Goal: Book appointment/travel/reservation

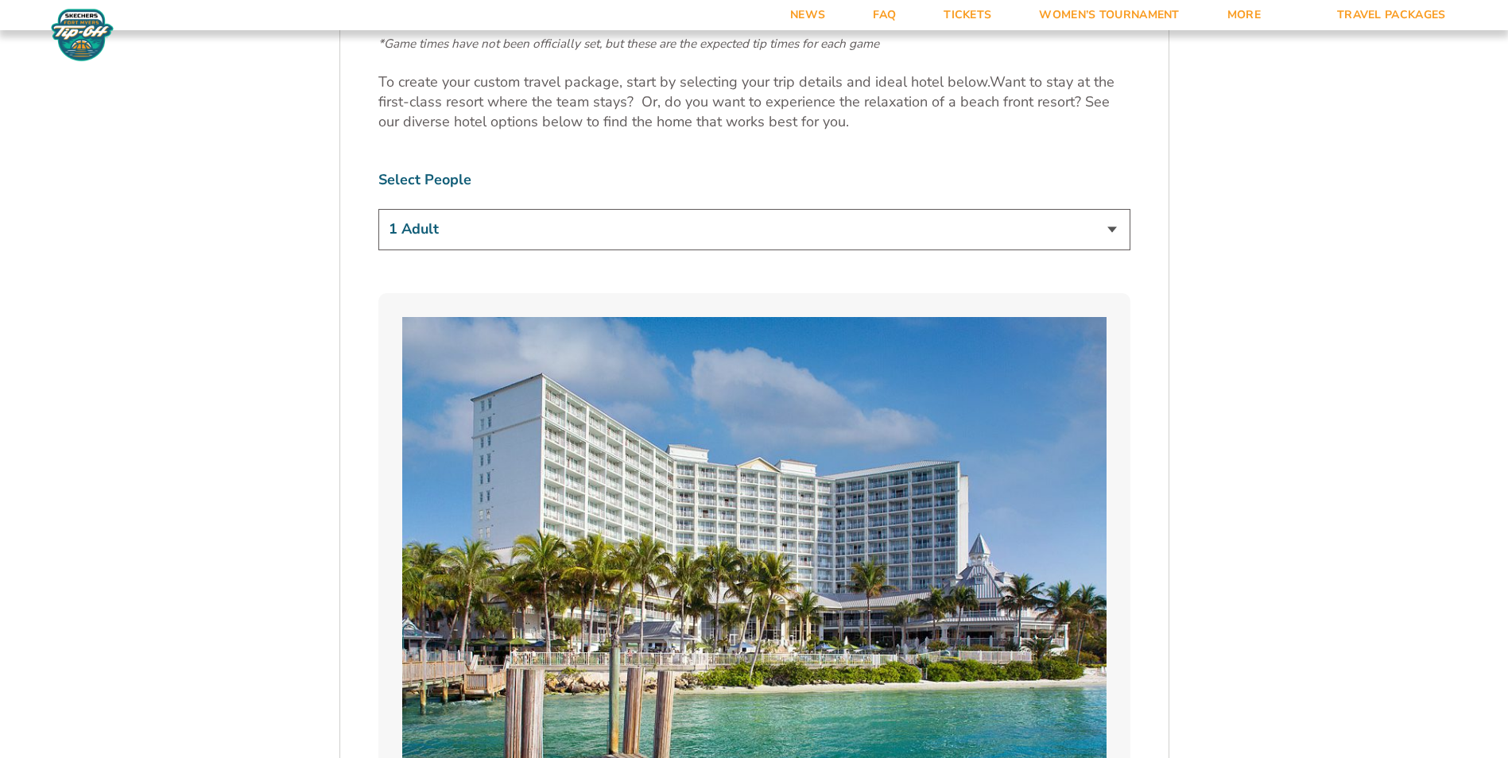
scroll to position [1086, 0]
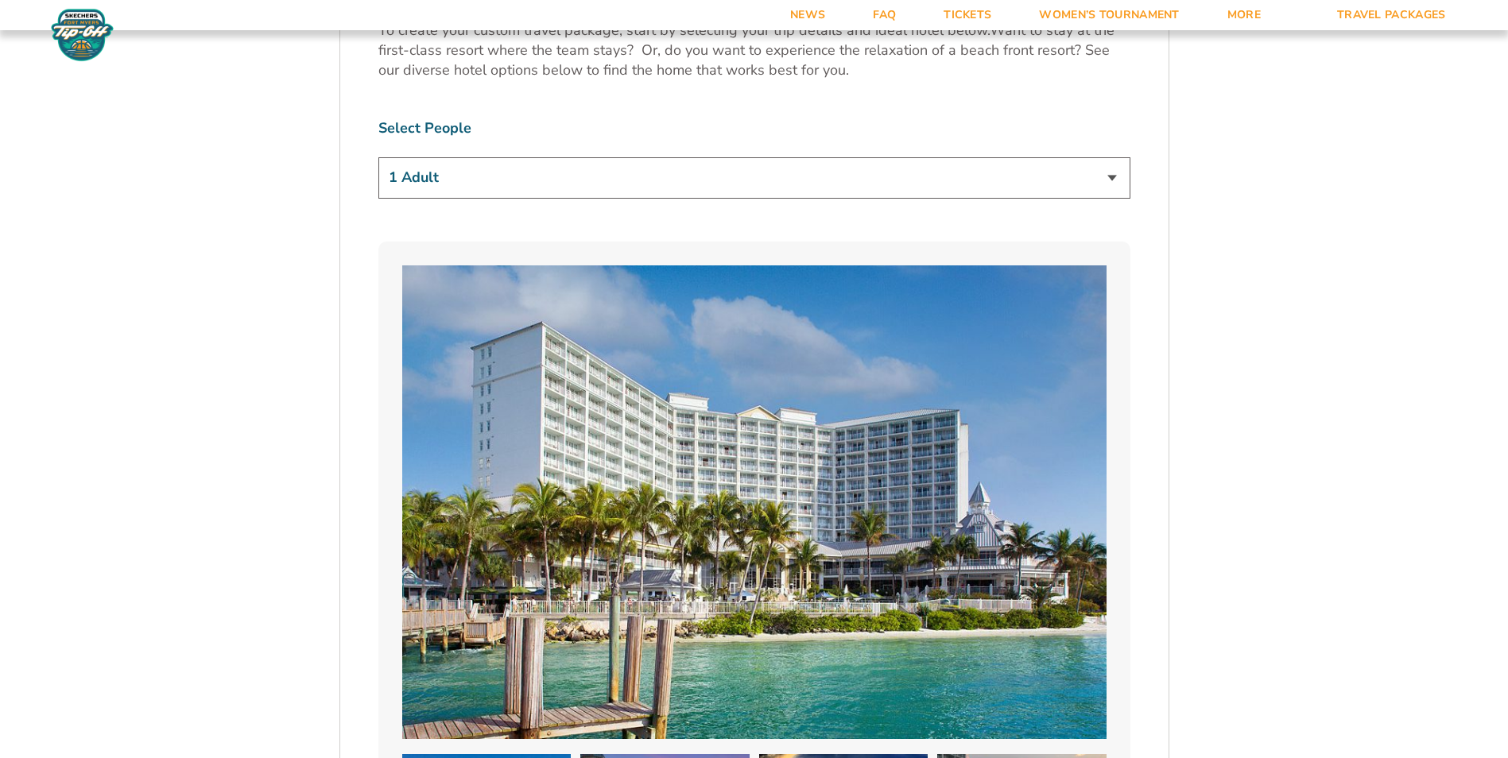
click at [1109, 174] on select "1 Adult 2 Adults 3 Adults 4 Adults 2 Adults + 1 Child 2 Adults + 2 Children 2 A…" at bounding box center [754, 177] width 752 height 41
select select "2 Adults"
click at [378, 157] on select "1 Adult 2 Adults 3 Adults 4 Adults 2 Adults + 1 Child 2 Adults + 2 Children 2 A…" at bounding box center [754, 177] width 752 height 41
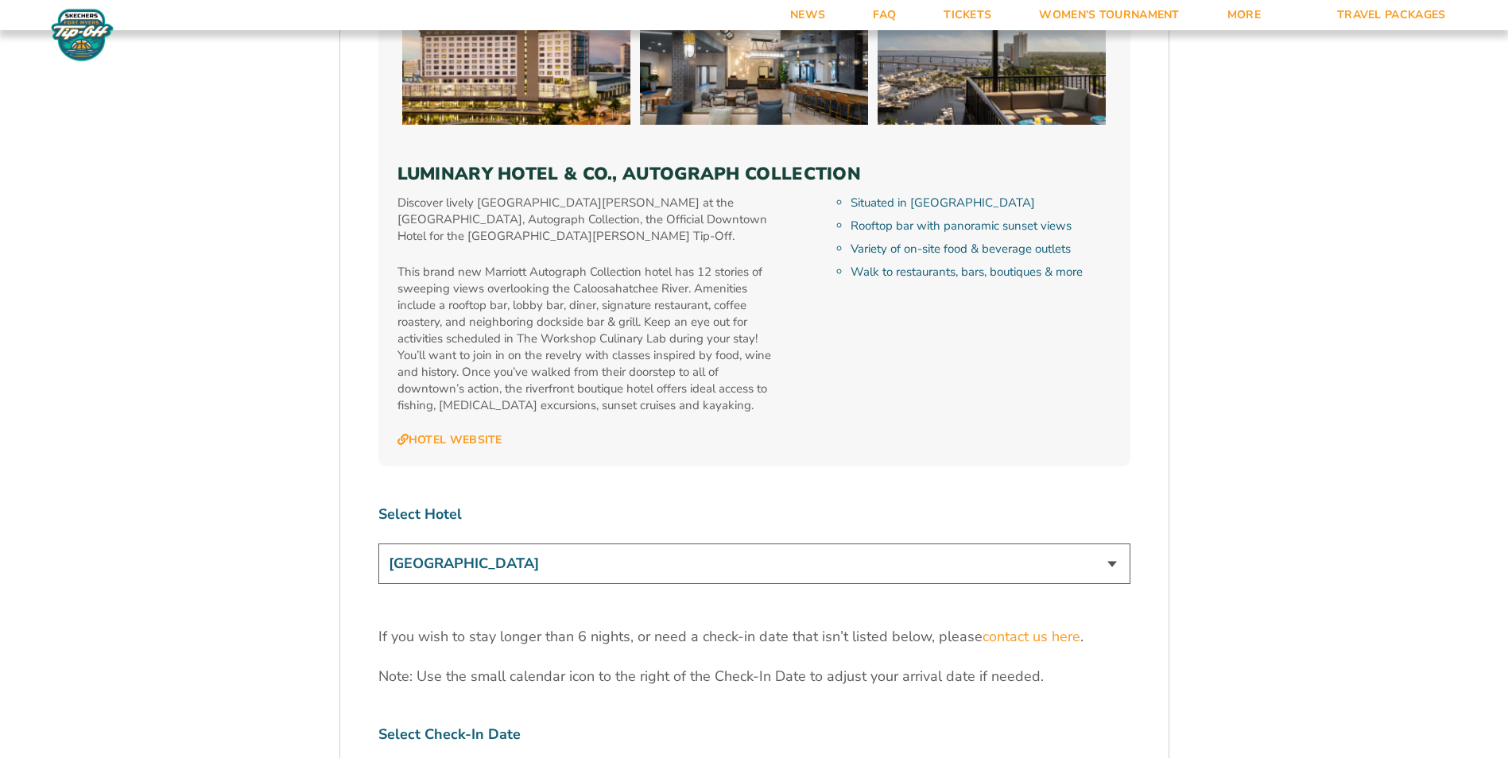
scroll to position [4719, 0]
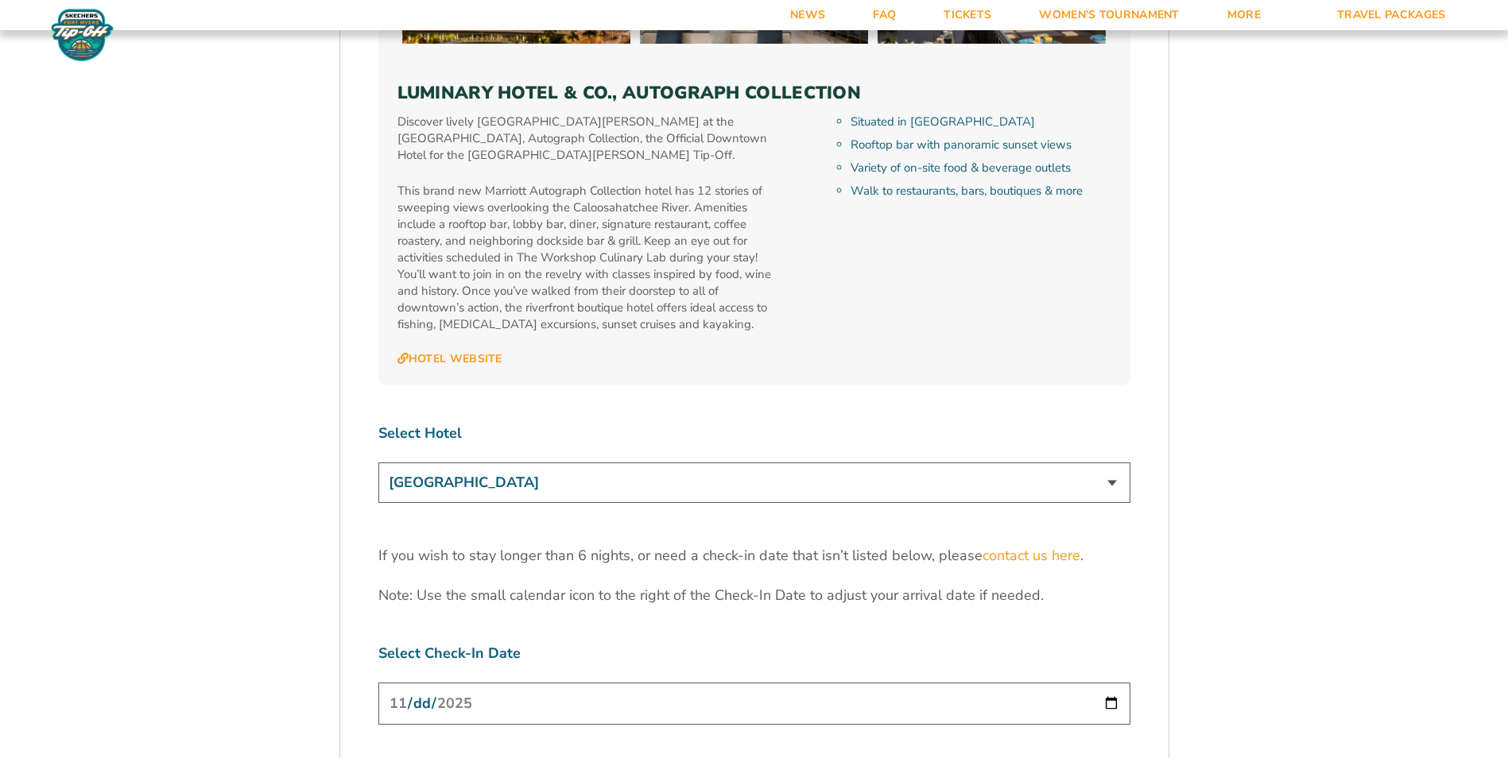
click at [1113, 463] on select "[GEOGRAPHIC_DATA] [GEOGRAPHIC_DATA] [GEOGRAPHIC_DATA], Autograph Collection" at bounding box center [754, 483] width 752 height 41
select select "17487"
click at [378, 463] on select "[GEOGRAPHIC_DATA] [GEOGRAPHIC_DATA] [GEOGRAPHIC_DATA], Autograph Collection" at bounding box center [754, 483] width 752 height 41
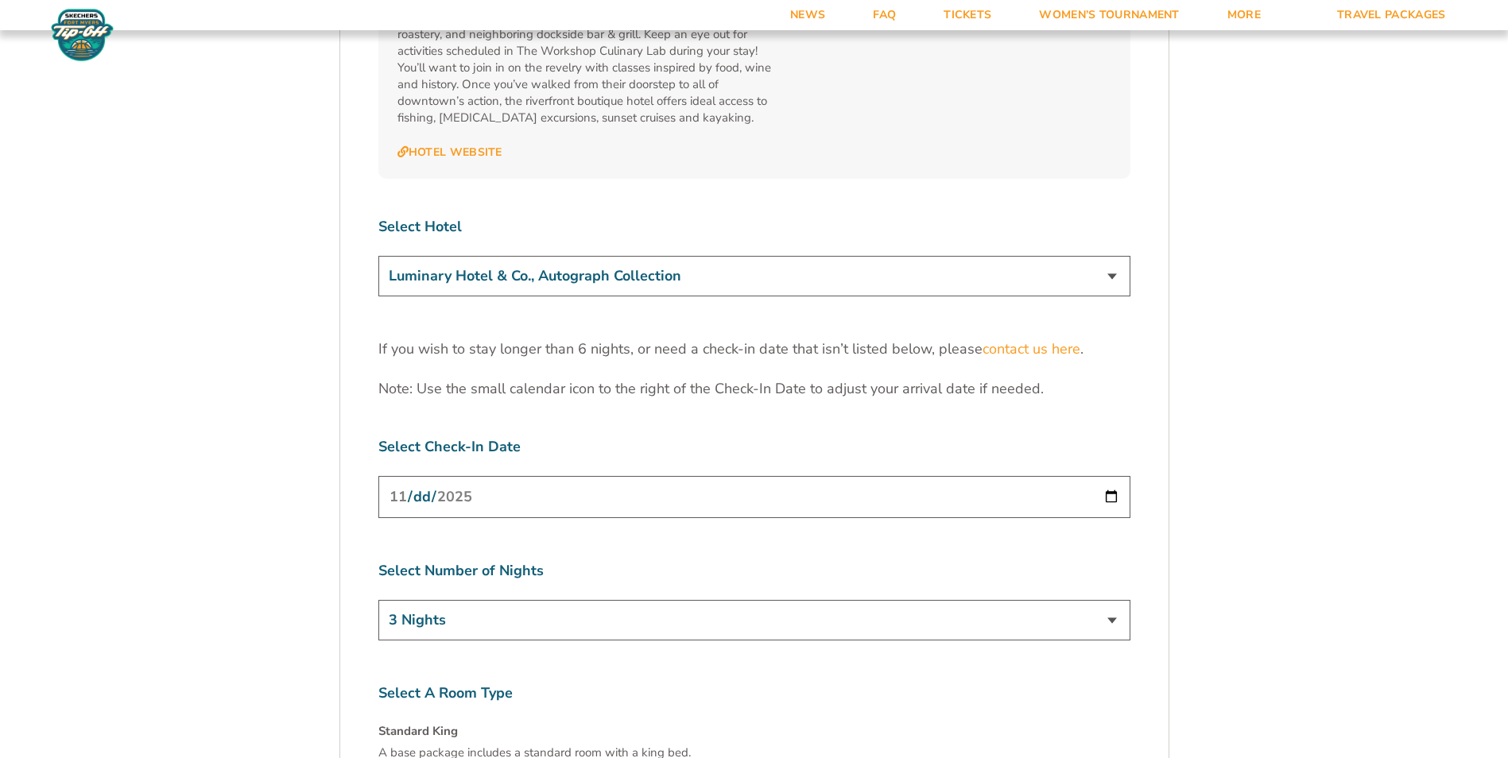
scroll to position [5066, 0]
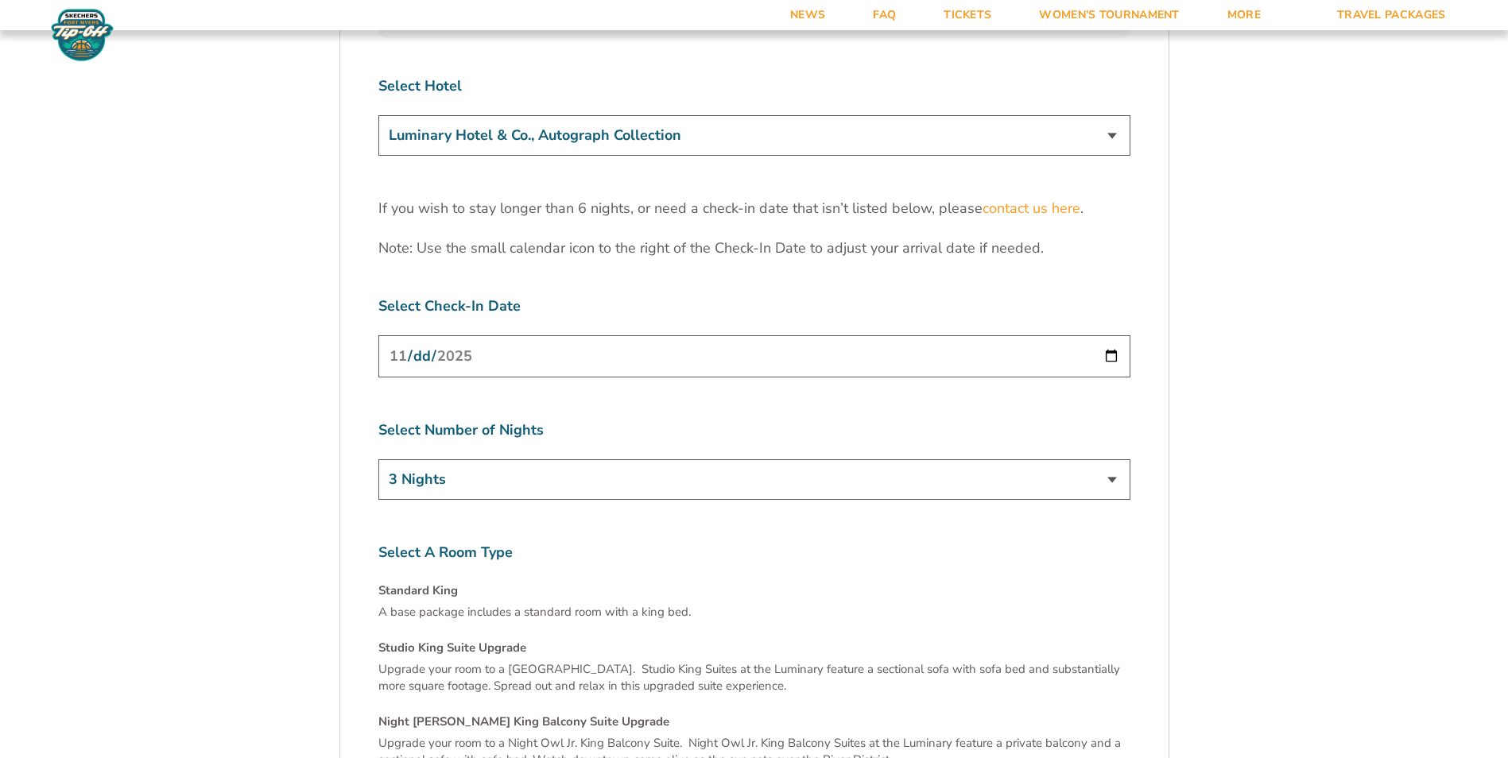
click at [1110, 459] on select "3 Nights 4 Nights 5 Nights 6 Nights" at bounding box center [754, 479] width 752 height 41
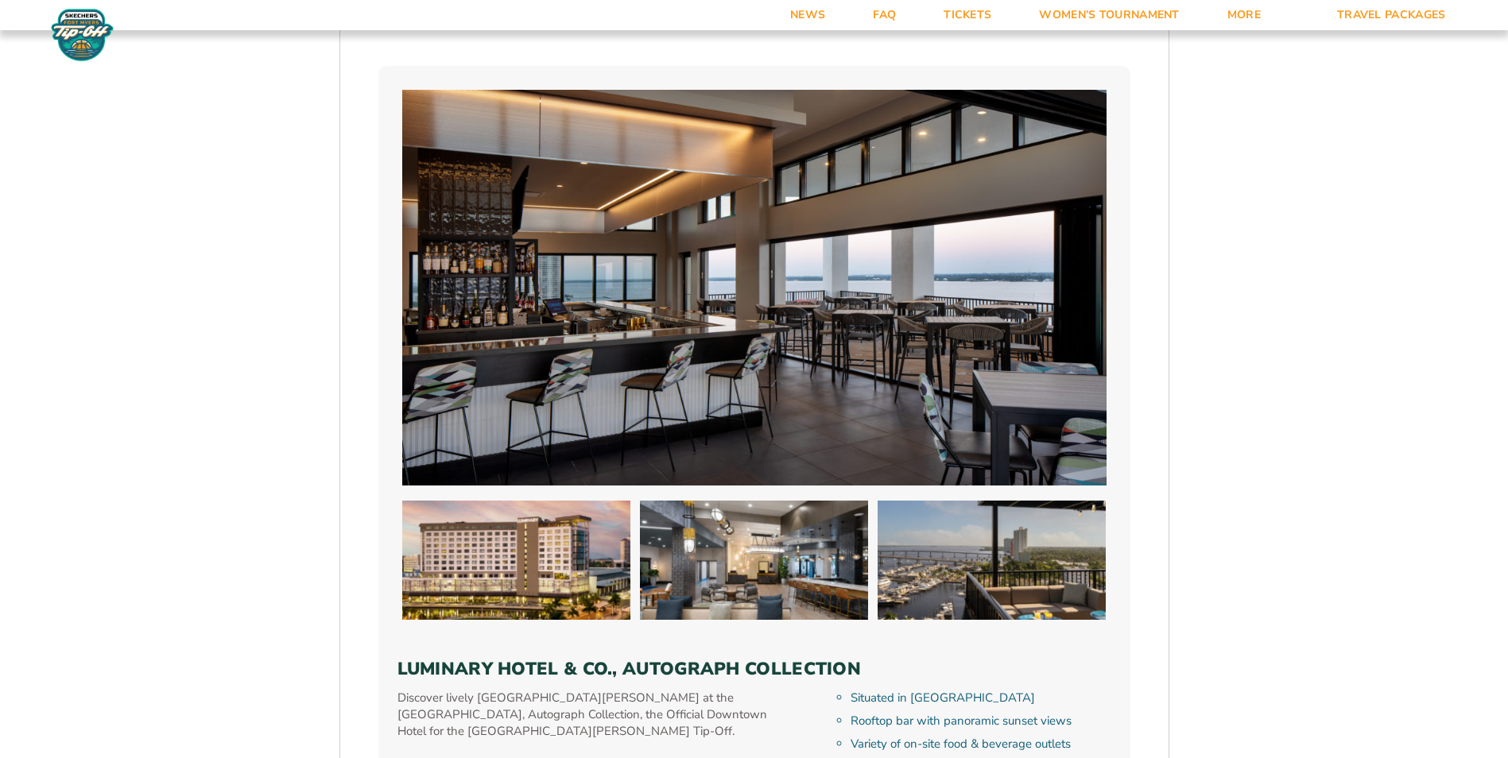
scroll to position [0, 0]
